Goal: Task Accomplishment & Management: Use online tool/utility

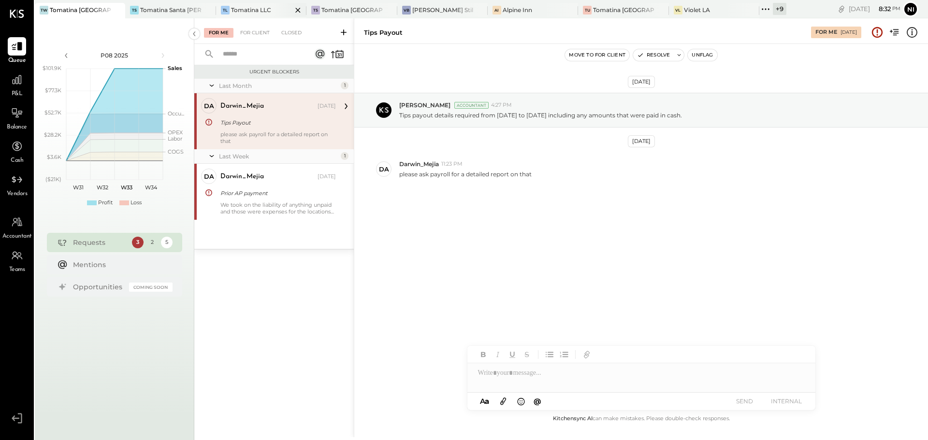
click at [249, 6] on div "Tomatina LLC" at bounding box center [251, 10] width 40 height 8
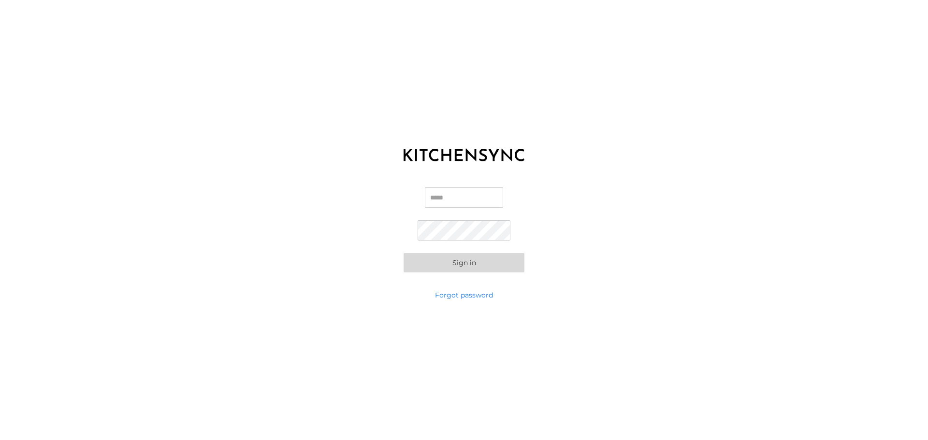
click at [455, 206] on input "Email" at bounding box center [464, 198] width 78 height 20
click at [485, 201] on input "Email" at bounding box center [464, 198] width 78 height 20
type input "**********"
click at [450, 264] on button "Sign in" at bounding box center [464, 262] width 121 height 19
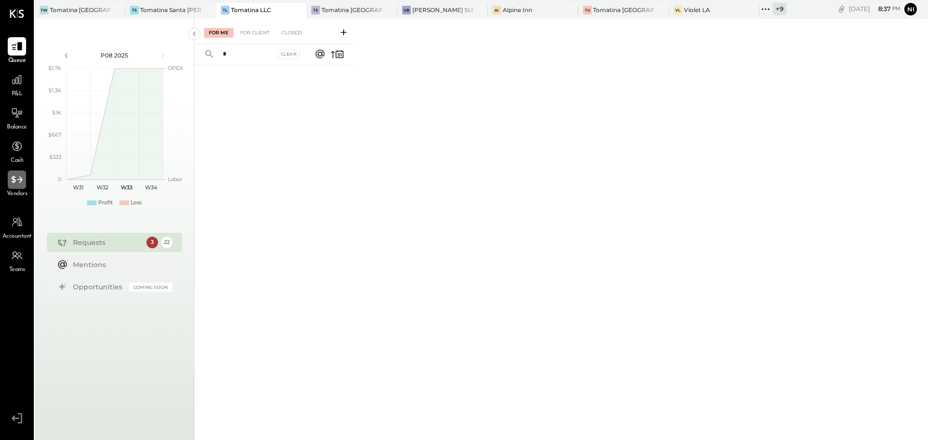
click at [19, 187] on div at bounding box center [17, 180] width 18 height 18
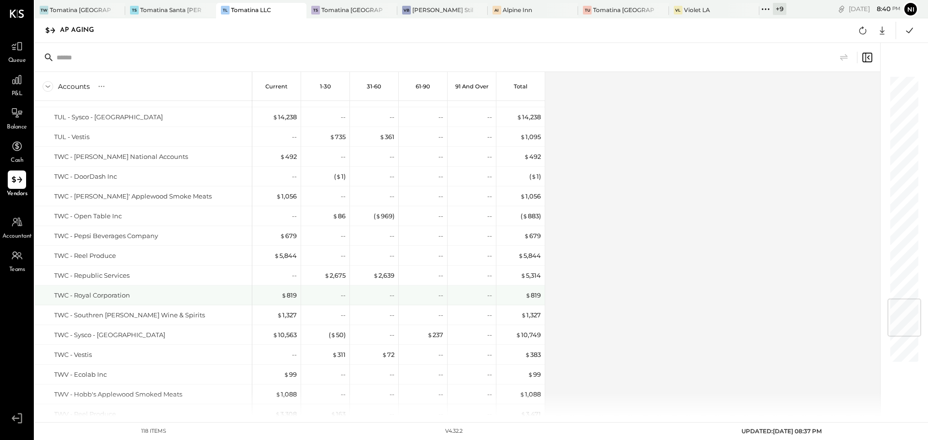
scroll to position [2047, 0]
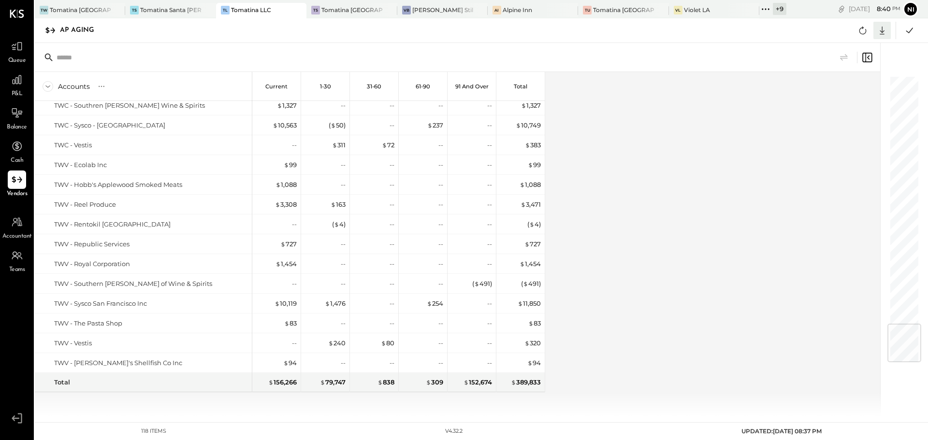
click at [879, 28] on icon at bounding box center [882, 30] width 13 height 13
click at [838, 86] on div "Excel" at bounding box center [852, 87] width 77 height 20
